Goal: Task Accomplishment & Management: Use online tool/utility

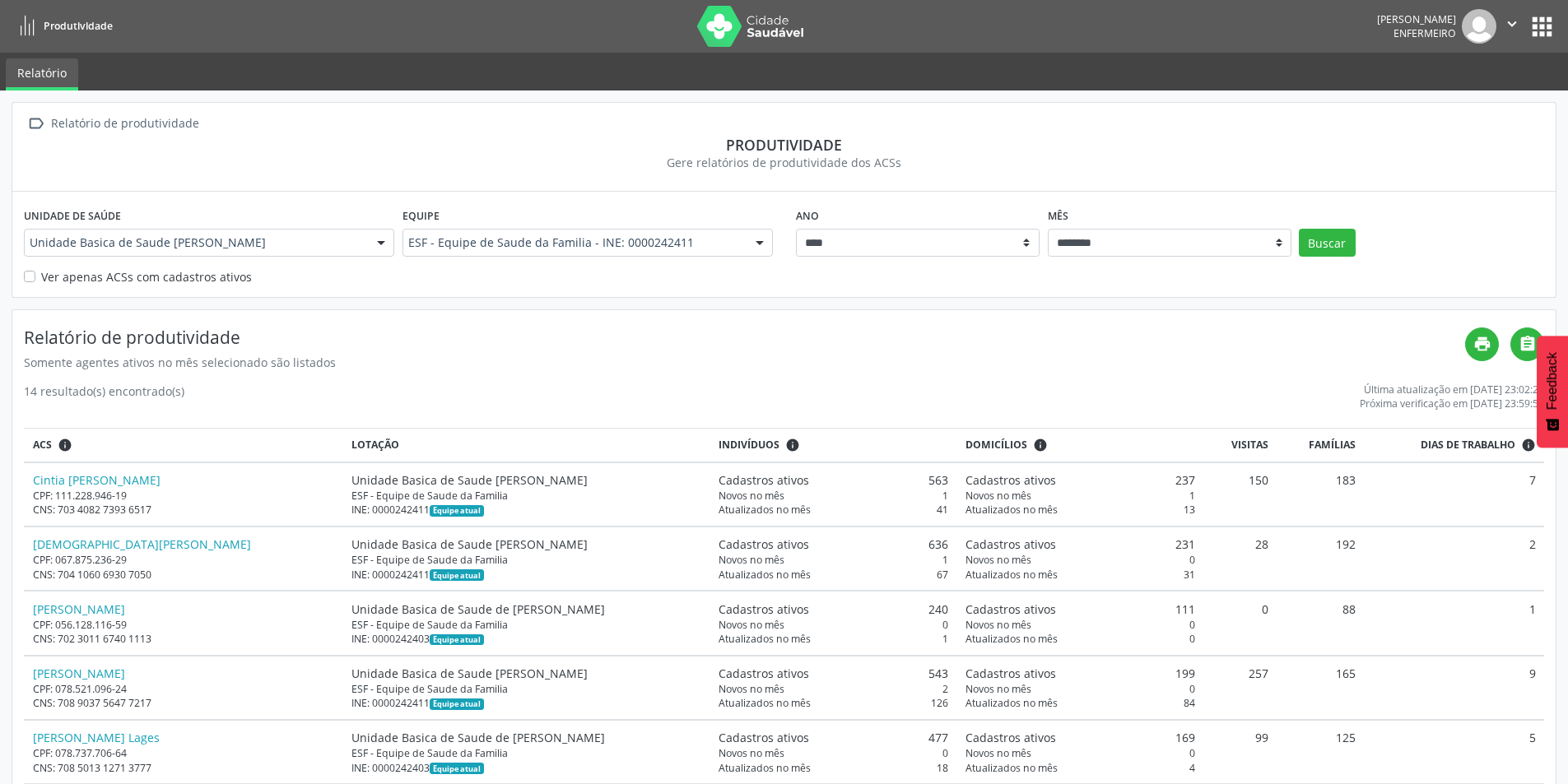
click at [1552, 24] on button "apps" at bounding box center [1543, 27] width 29 height 29
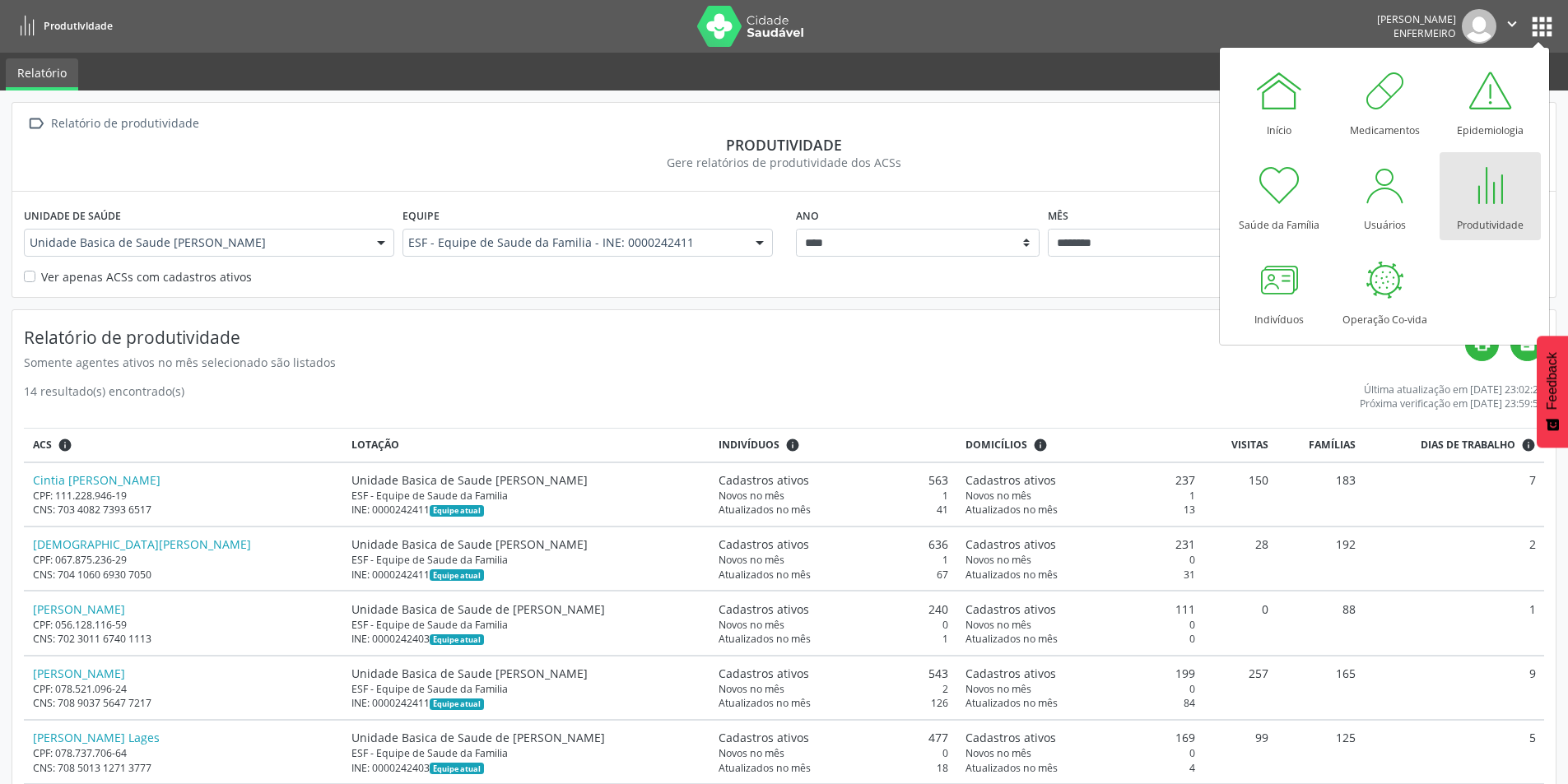
click at [1499, 207] on div at bounding box center [1490, 185] width 49 height 49
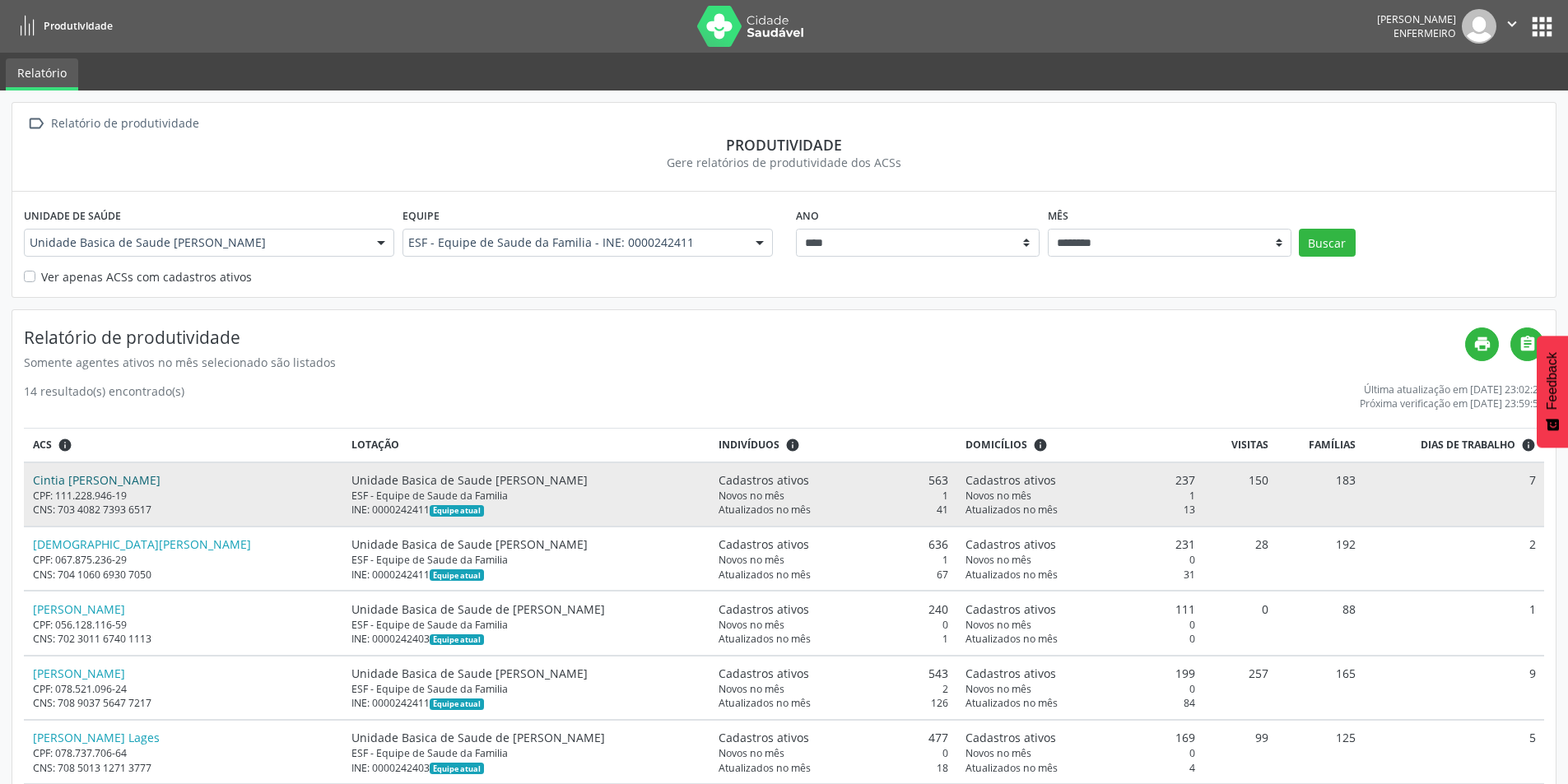
click at [125, 478] on link "Cintia [PERSON_NAME]" at bounding box center [97, 480] width 128 height 15
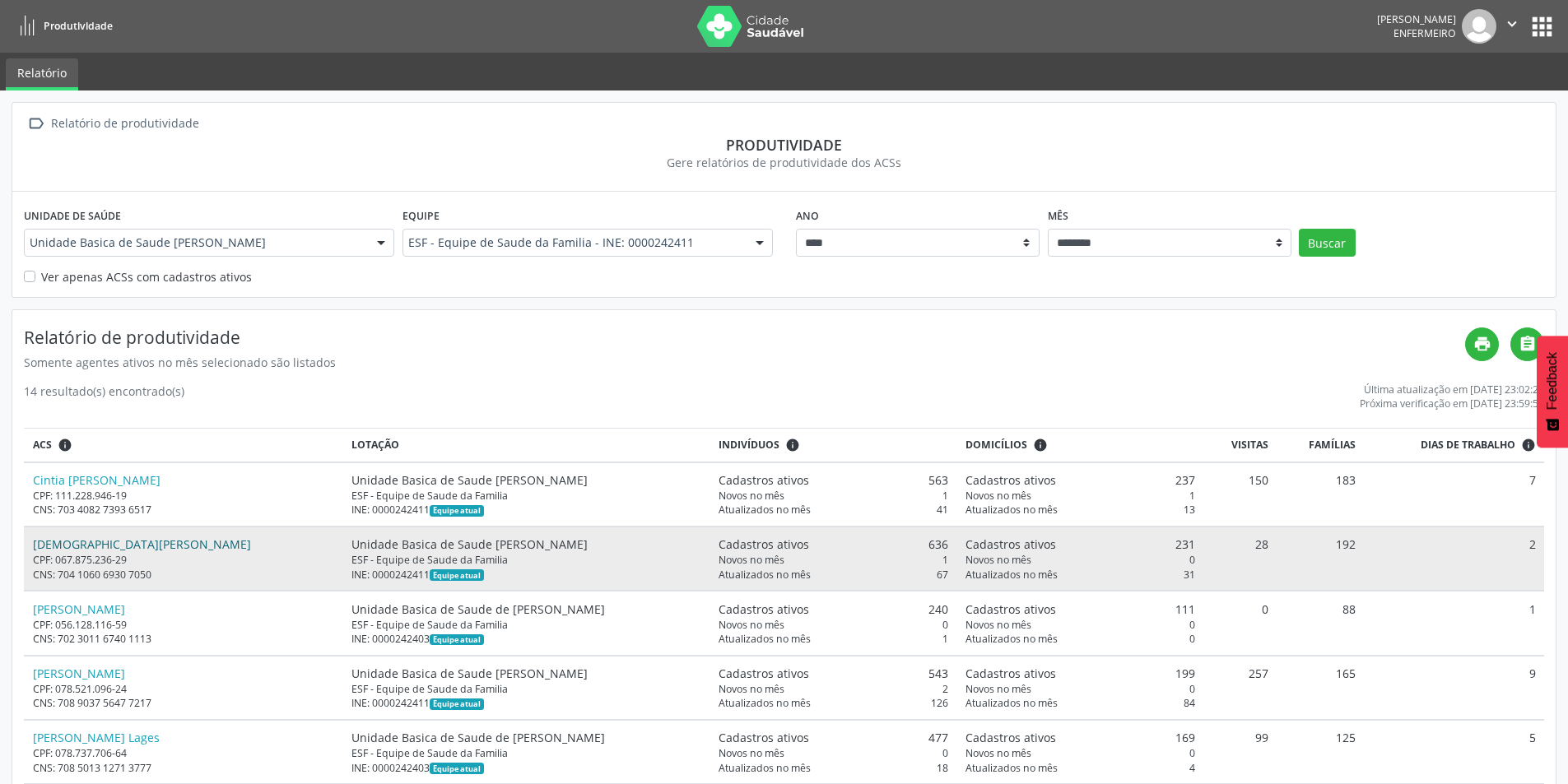
click at [89, 544] on link "[DEMOGRAPHIC_DATA][PERSON_NAME]" at bounding box center [142, 544] width 219 height 15
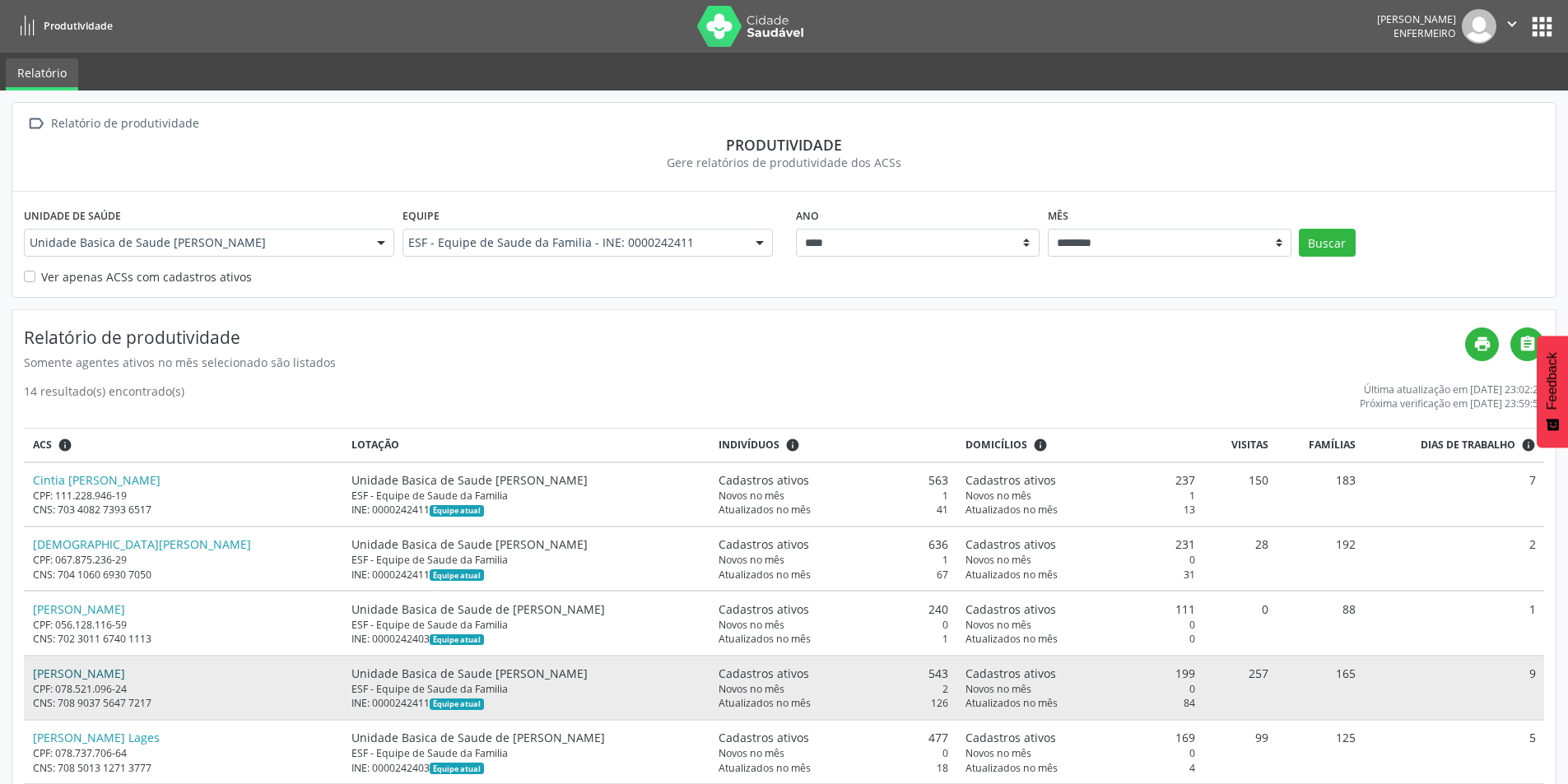
click at [74, 678] on link "[PERSON_NAME]" at bounding box center [79, 673] width 92 height 15
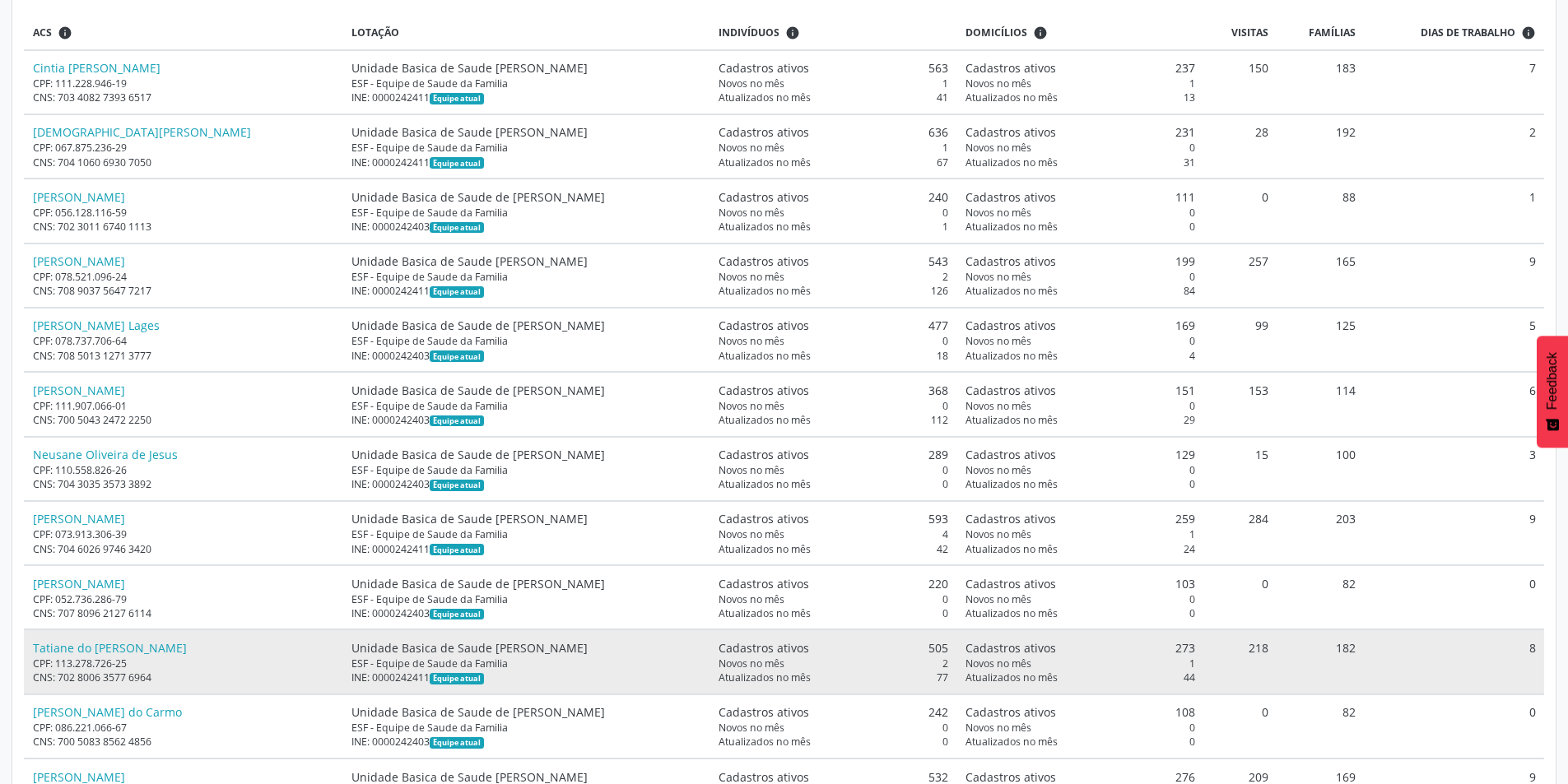
scroll to position [411, 0]
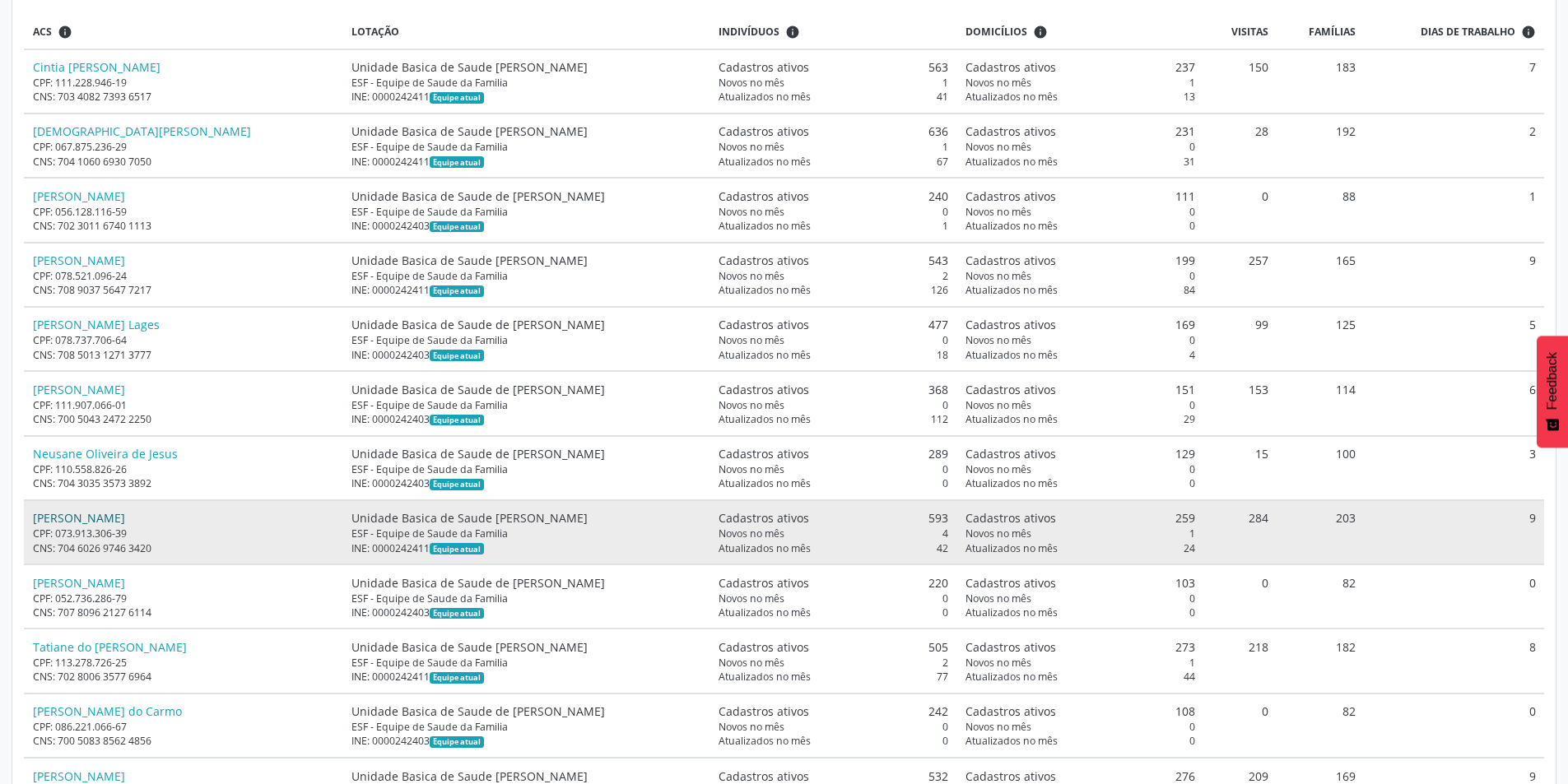
click at [113, 522] on link "[PERSON_NAME]" at bounding box center [79, 518] width 92 height 15
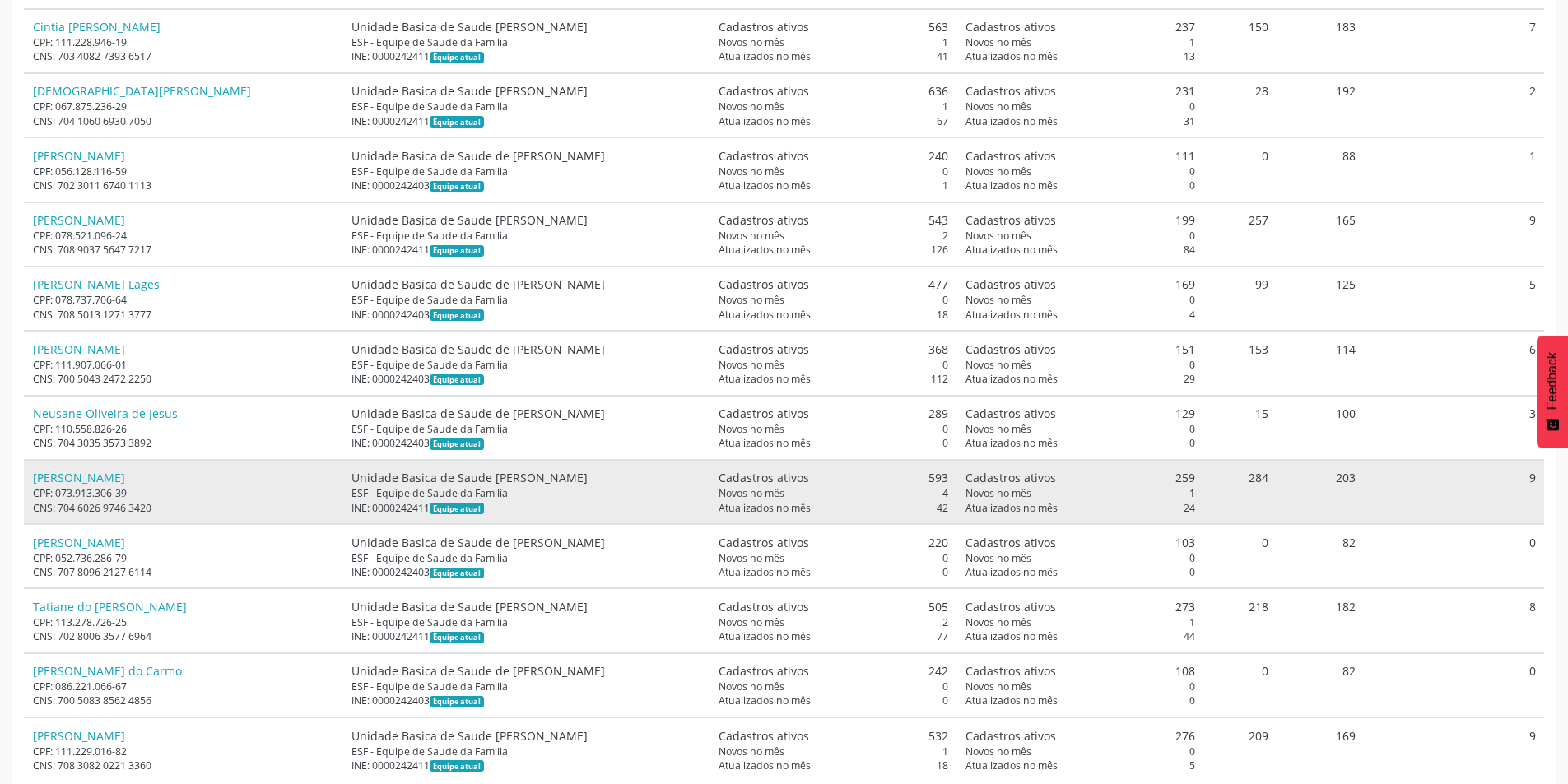
scroll to position [485, 0]
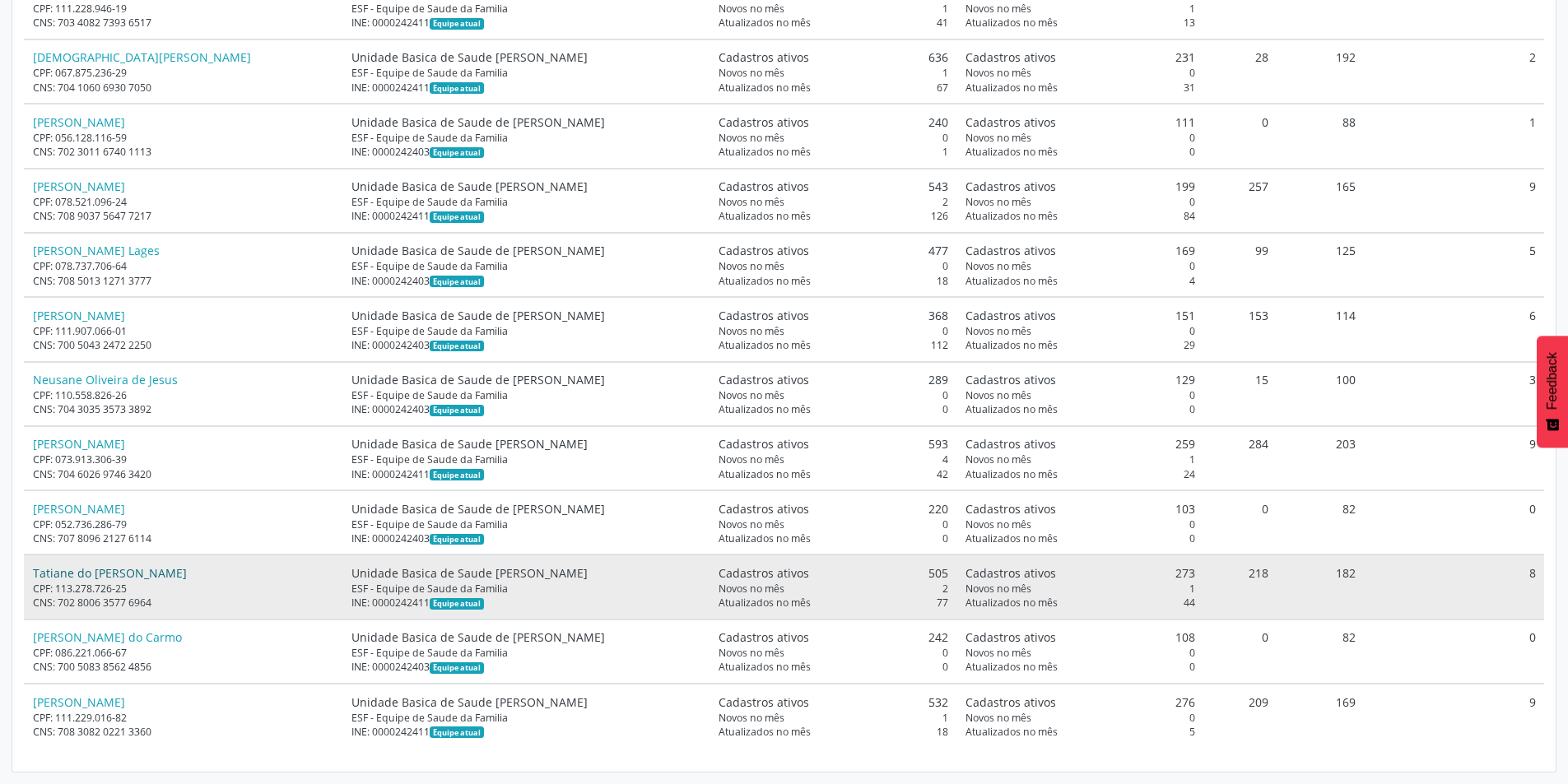
click at [105, 571] on link "Tatiane do [PERSON_NAME]" at bounding box center [110, 573] width 154 height 15
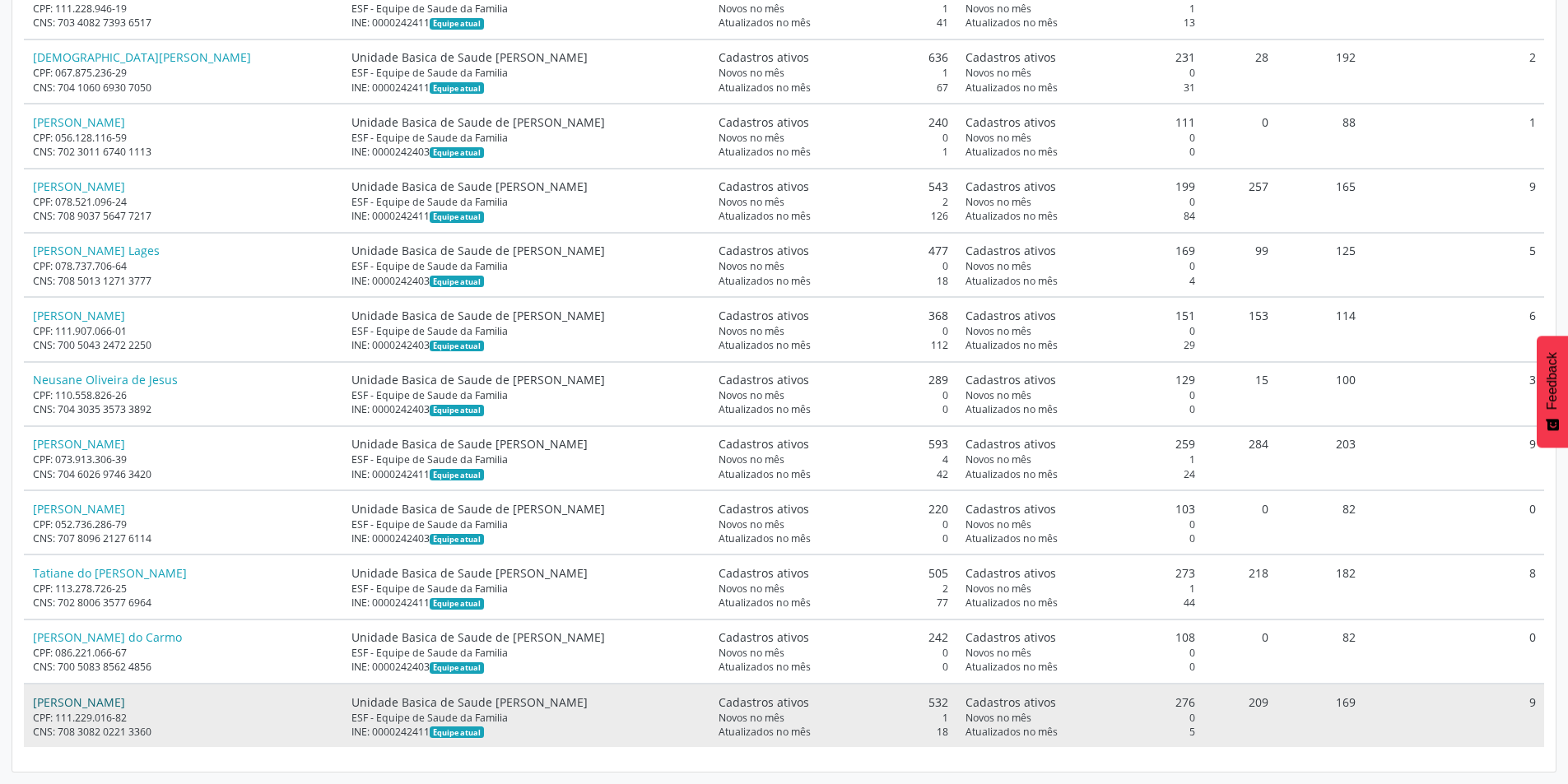
click at [125, 704] on link "[PERSON_NAME]" at bounding box center [79, 702] width 92 height 15
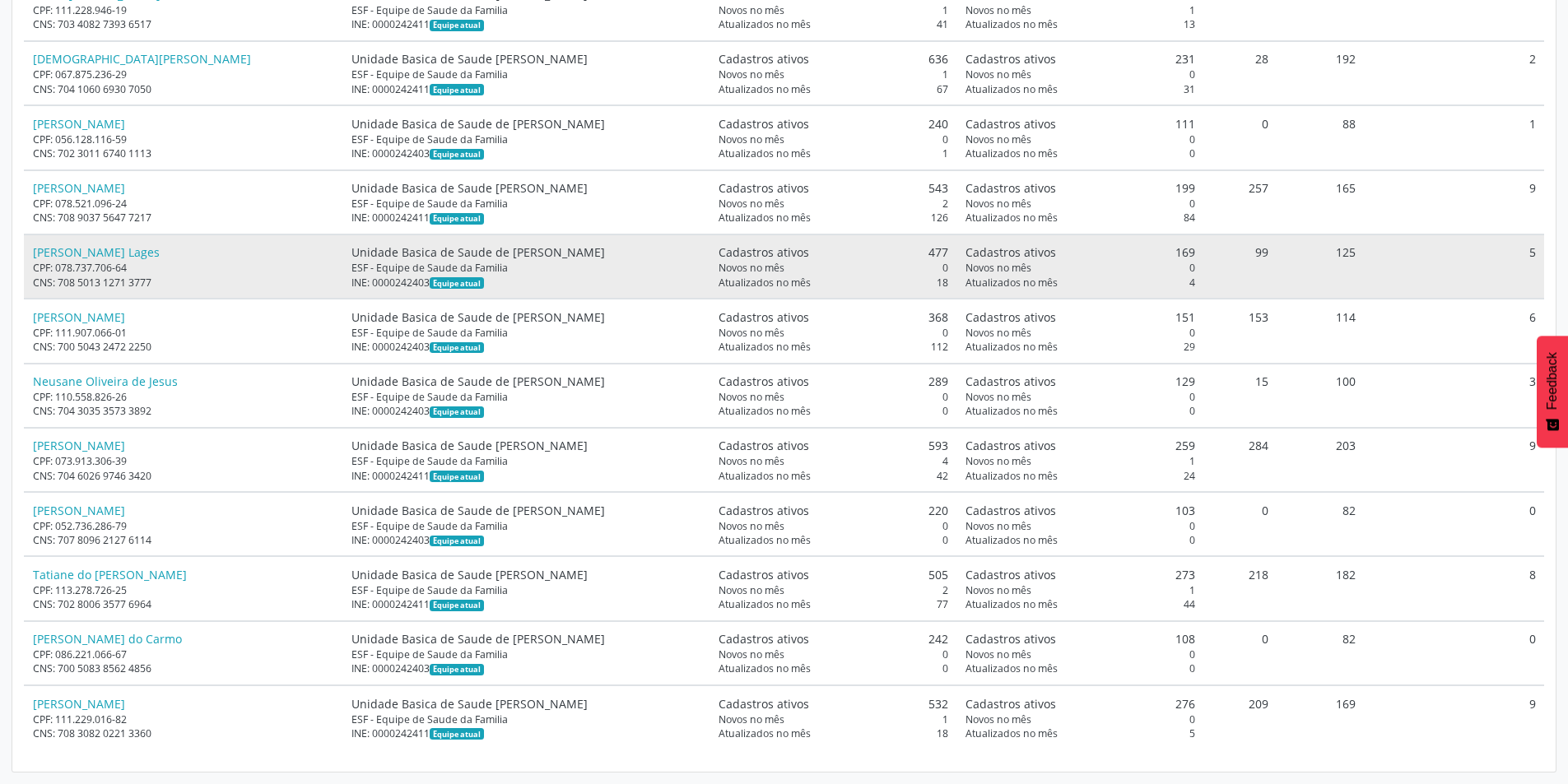
scroll to position [2, 0]
click at [33, 694] on link "[PERSON_NAME]" at bounding box center [79, 702] width 92 height 15
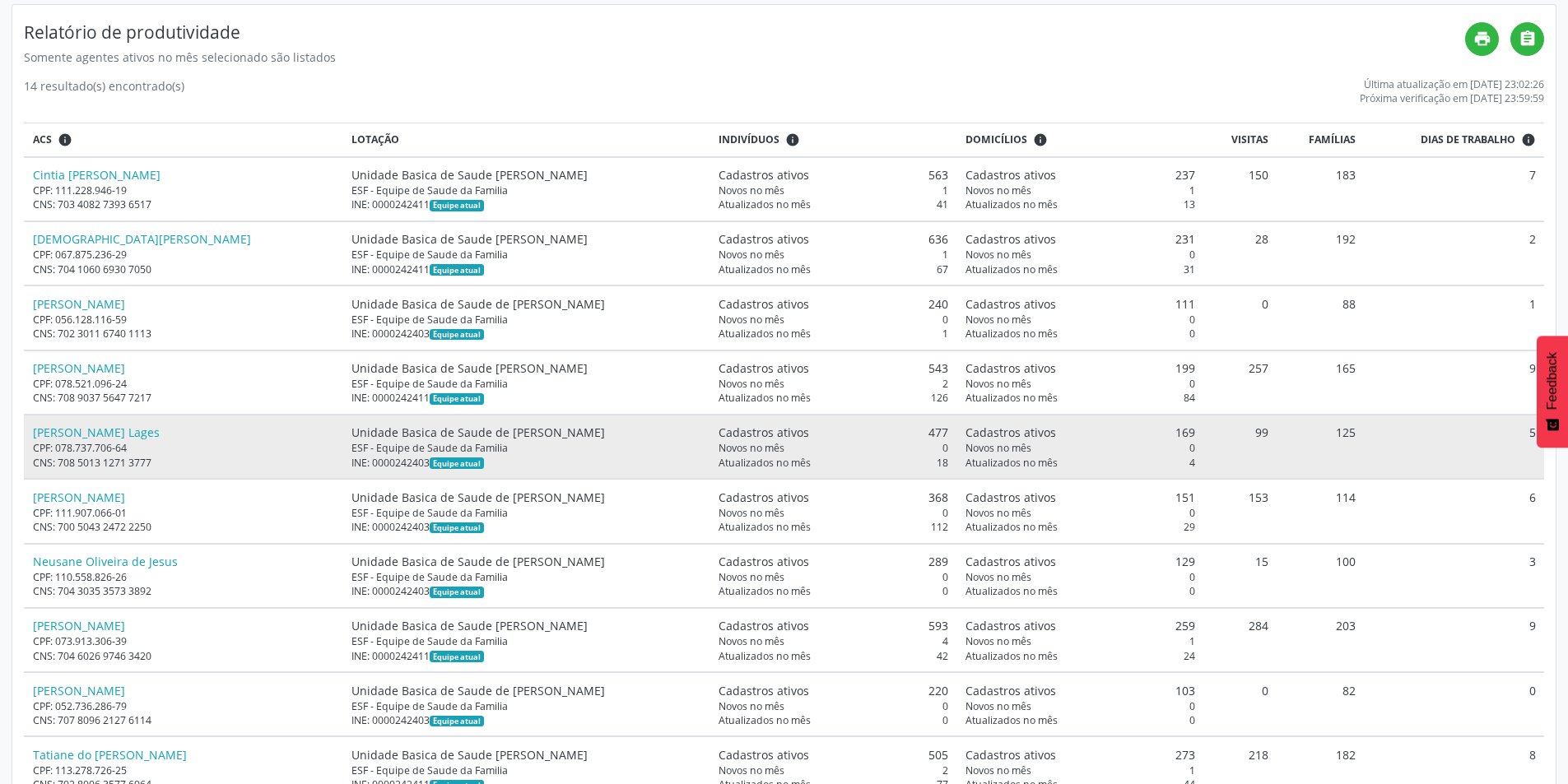
scroll to position [0, 0]
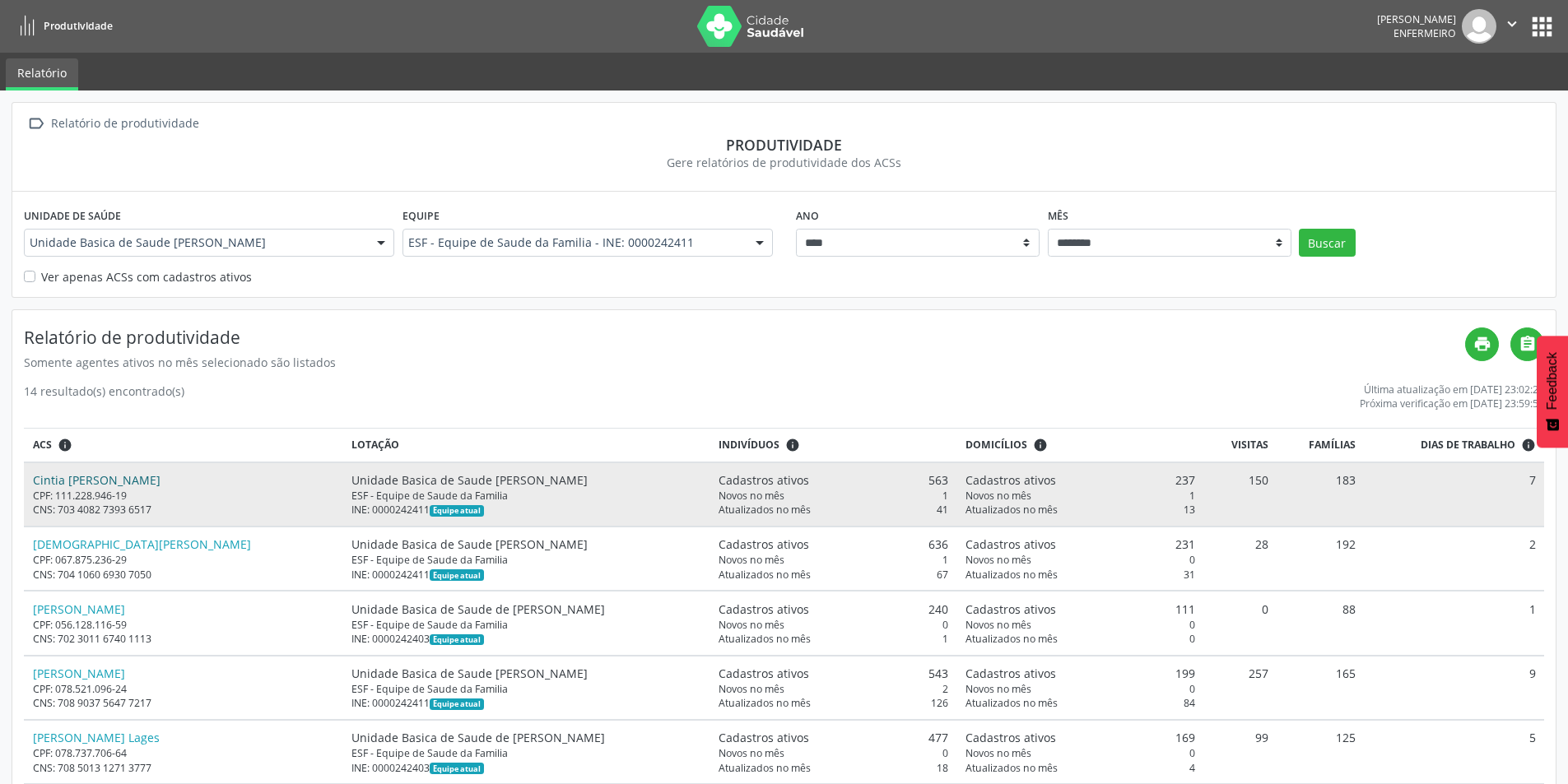
click at [130, 483] on link "Cintia [PERSON_NAME]" at bounding box center [97, 480] width 128 height 15
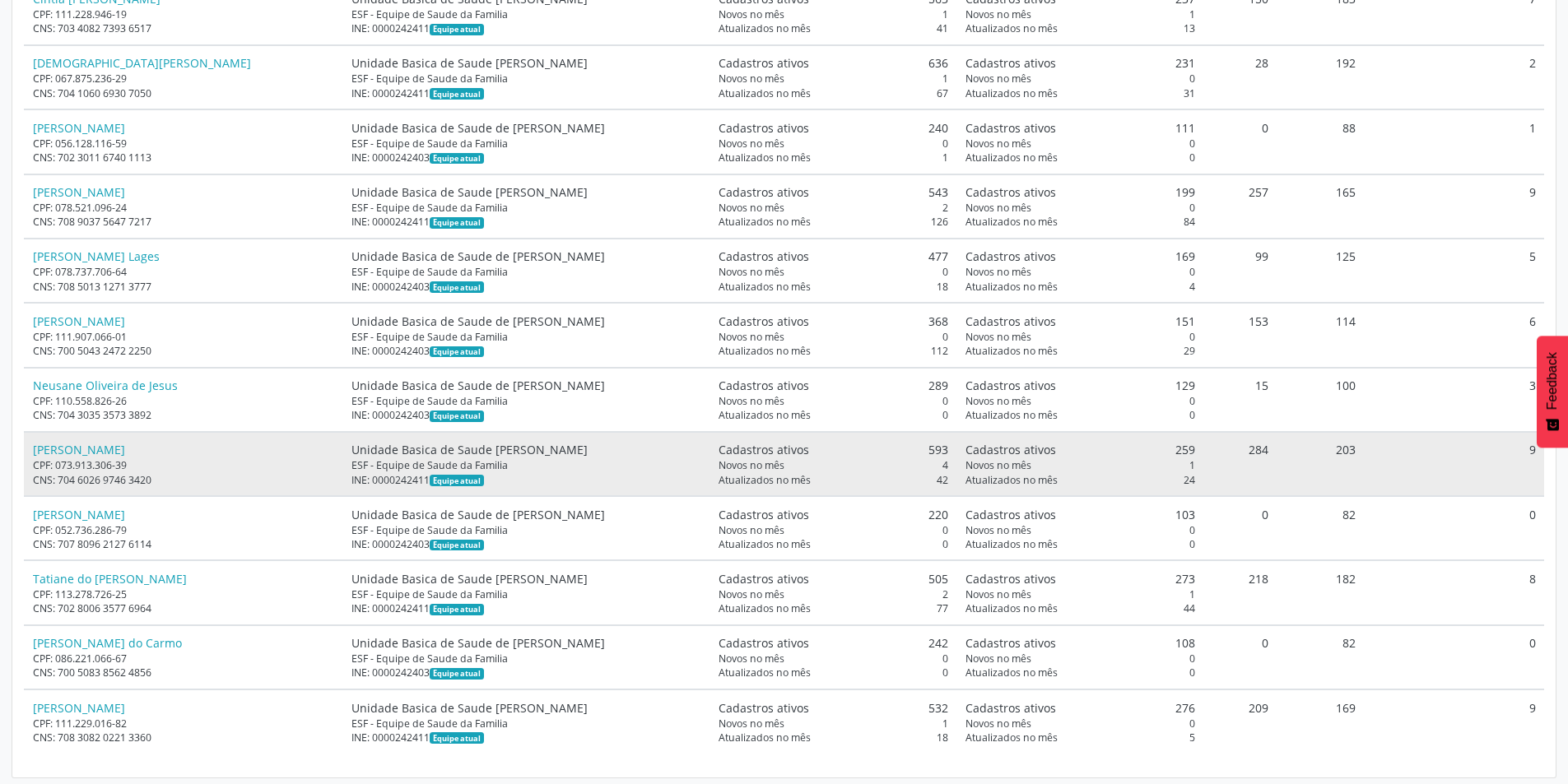
scroll to position [485, 0]
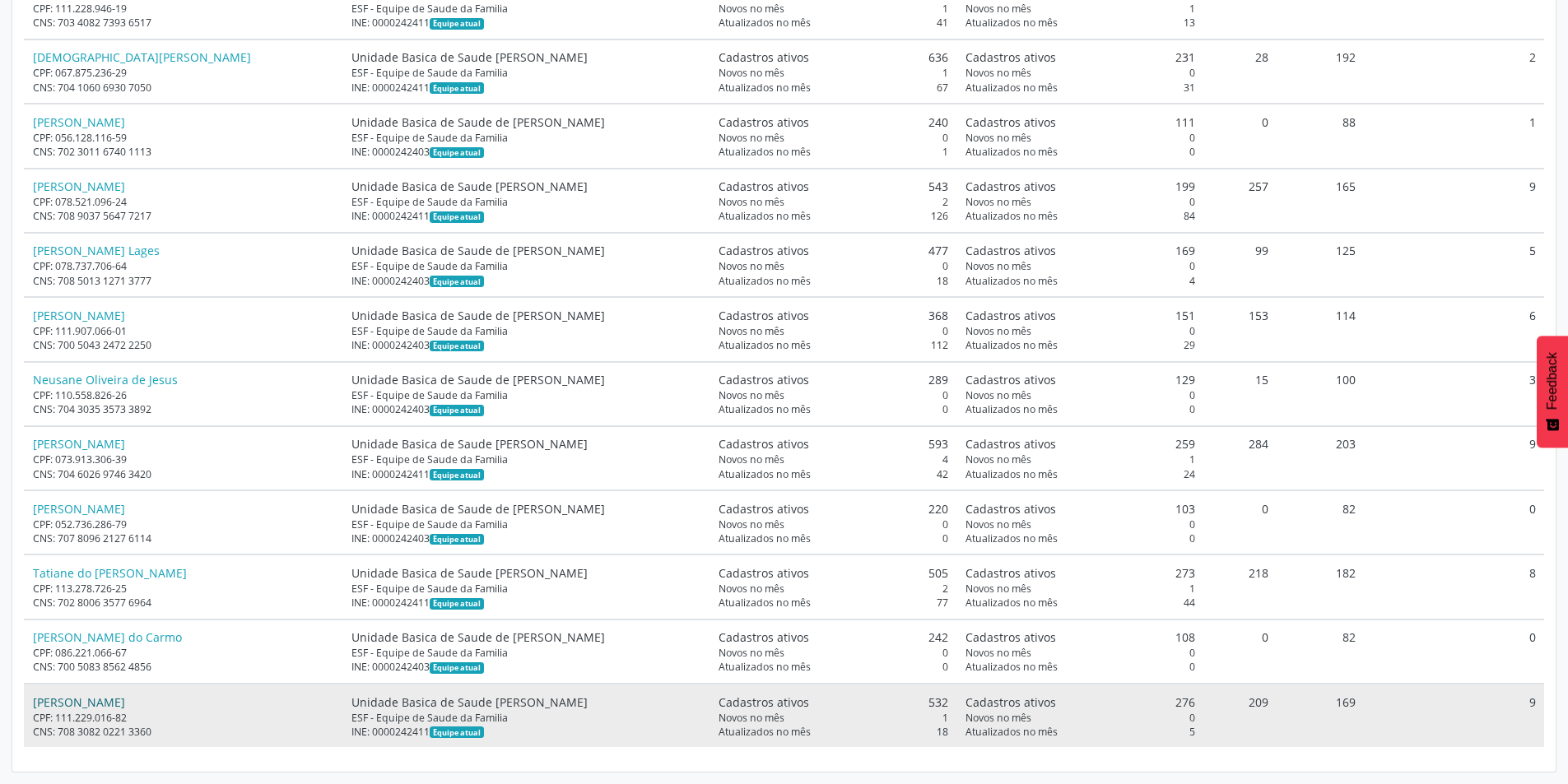
click at [125, 704] on link "[PERSON_NAME]" at bounding box center [79, 702] width 92 height 15
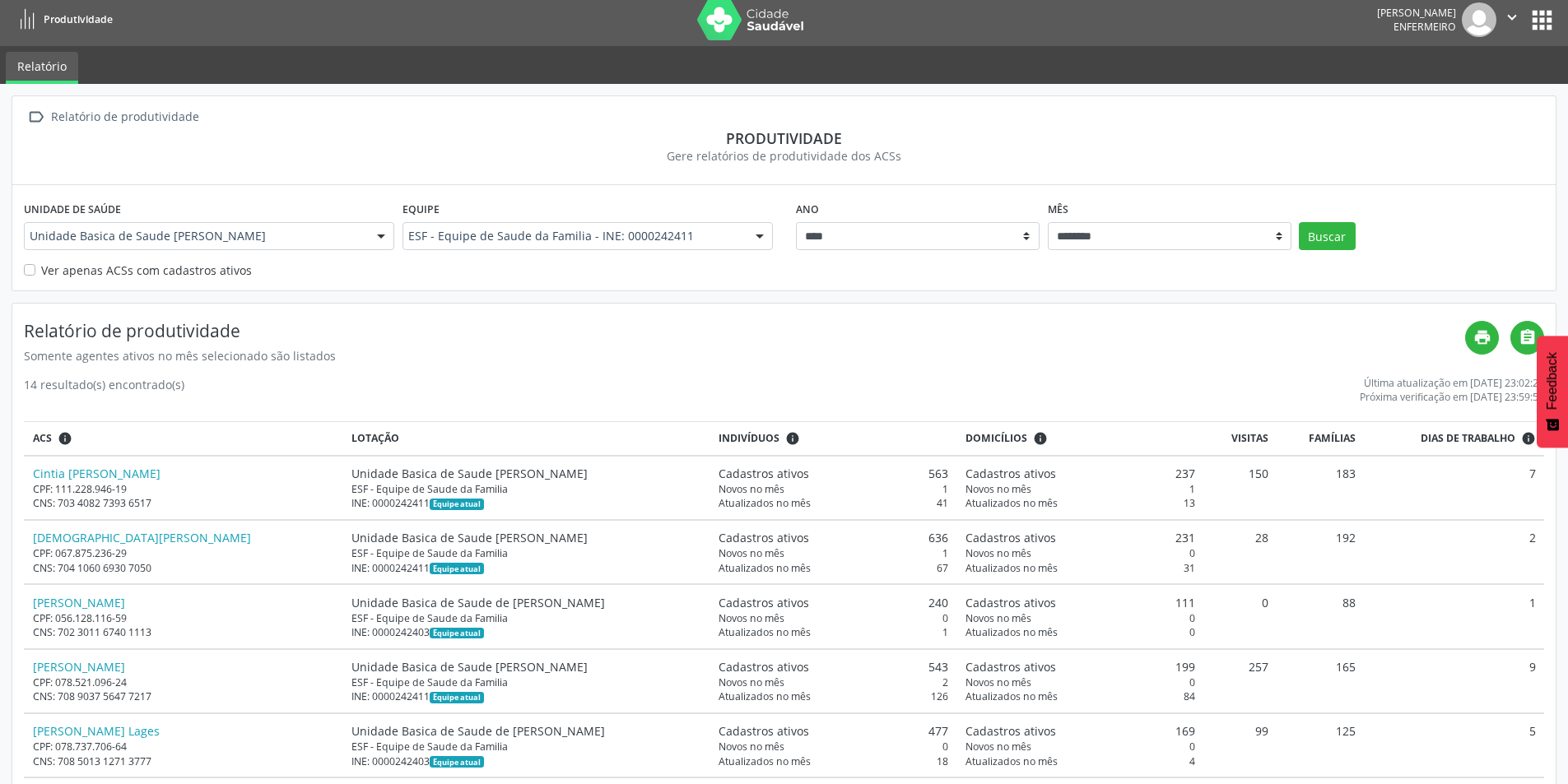
scroll to position [0, 0]
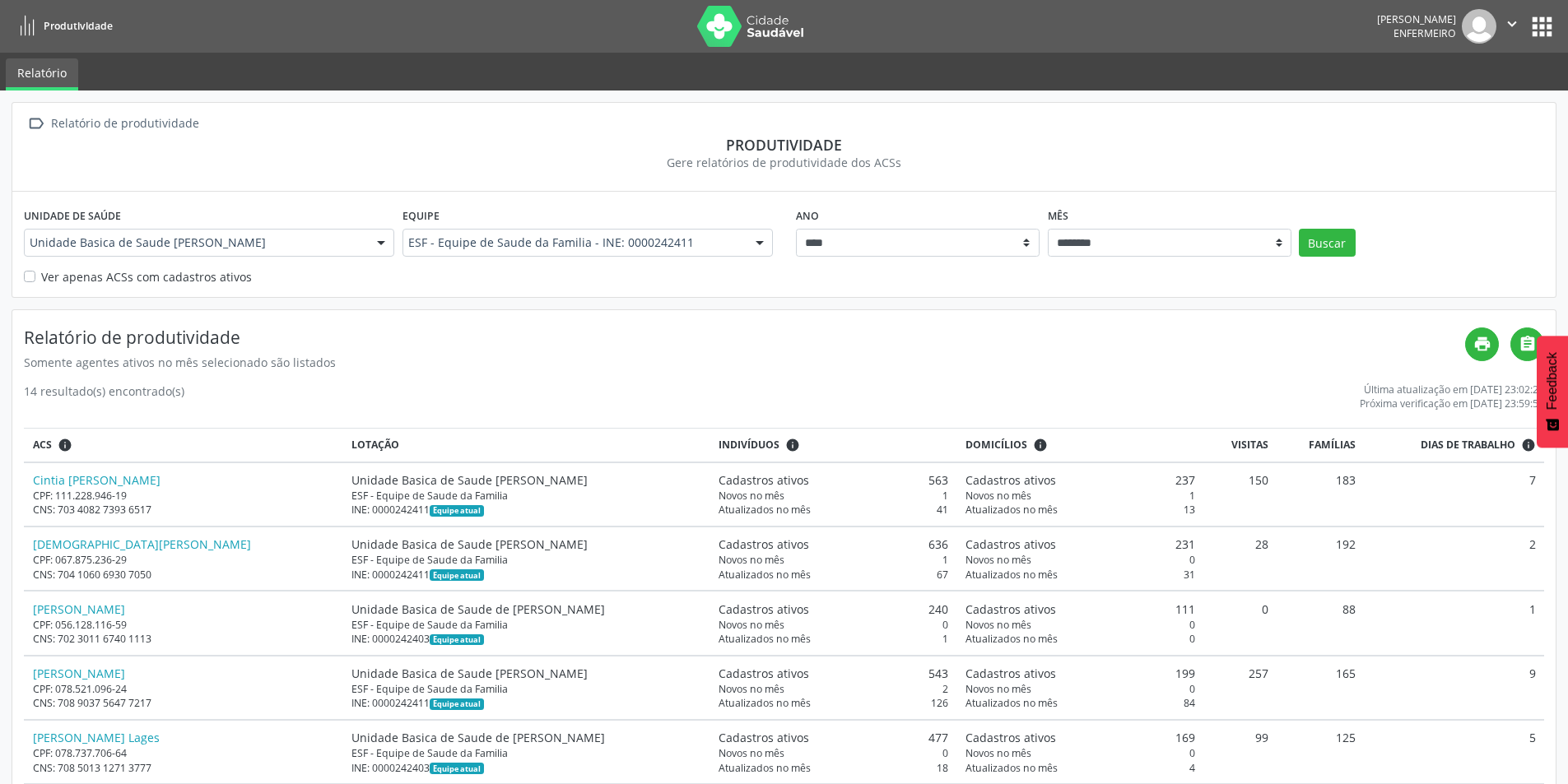
click at [1515, 22] on icon "" at bounding box center [1512, 23] width 18 height 18
click at [1438, 103] on link "Sair" at bounding box center [1471, 100] width 114 height 23
